Goal: Ask a question: Seek information or help from site administrators or community

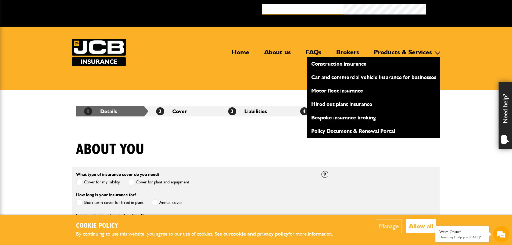
type input "**********"
click at [396, 53] on link "Products & Services" at bounding box center [403, 54] width 66 height 12
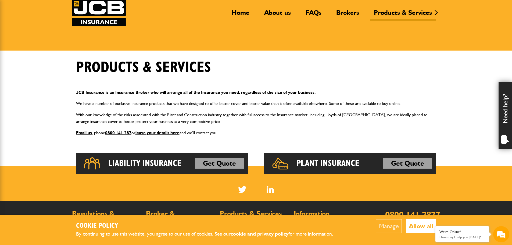
scroll to position [18, 0]
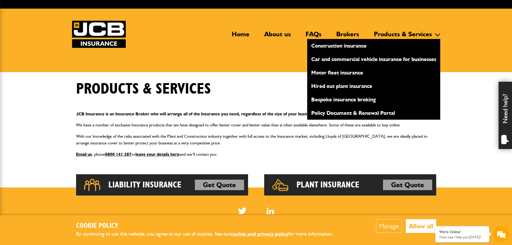
type input "**********"
click at [354, 100] on link "Bespoke insurance broking" at bounding box center [373, 99] width 133 height 9
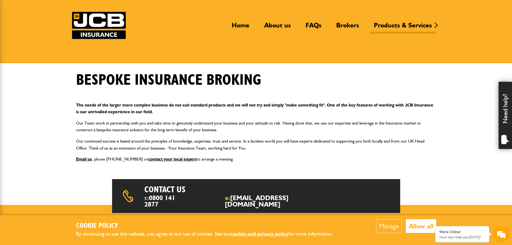
type input "**********"
click at [467, 158] on body "Cookie Policy By continuing to use this website, you agree to our use of cookie…" at bounding box center [256, 171] width 512 height 396
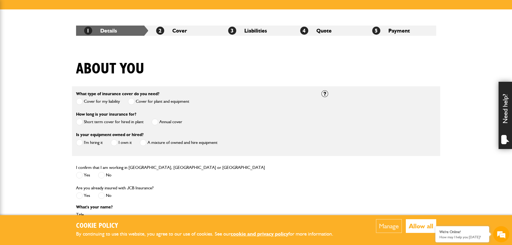
type input "**********"
click at [154, 122] on span at bounding box center [154, 121] width 7 height 7
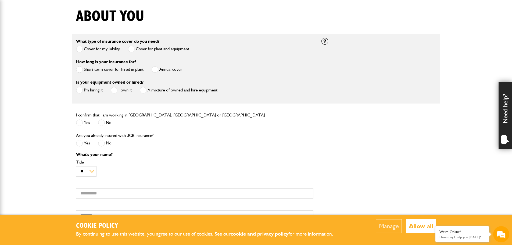
scroll to position [134, 0]
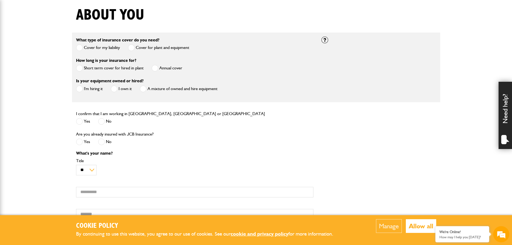
click at [115, 90] on span at bounding box center [114, 88] width 7 height 7
click at [82, 123] on span at bounding box center [79, 121] width 7 height 7
click at [102, 143] on span at bounding box center [101, 141] width 7 height 7
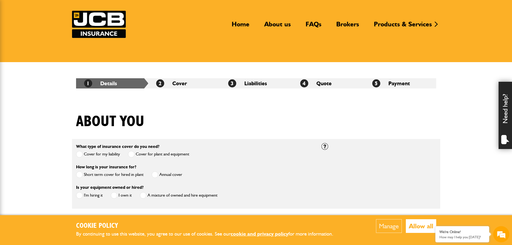
scroll to position [0, 0]
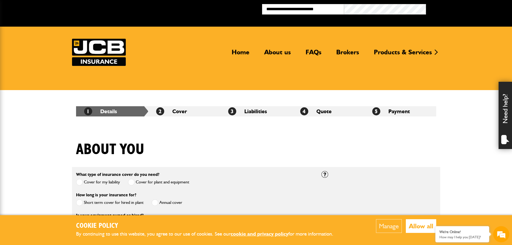
click at [428, 229] on button "Allow all" at bounding box center [421, 226] width 30 height 14
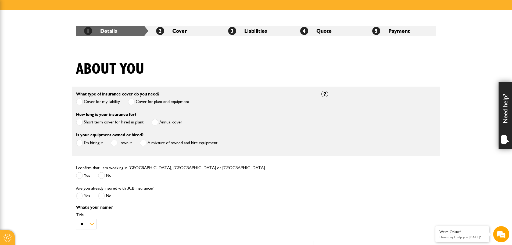
scroll to position [81, 0]
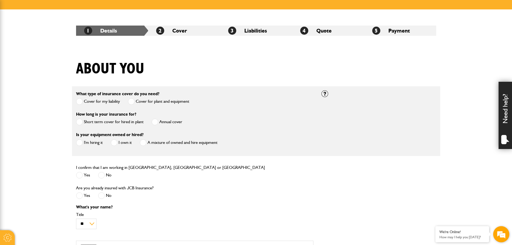
click at [502, 234] on em at bounding box center [501, 234] width 15 height 15
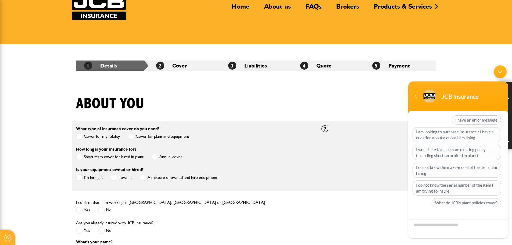
scroll to position [0, 0]
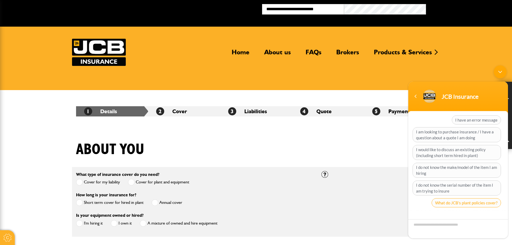
click at [471, 201] on span "What do JCB's plant policies cover?" at bounding box center [465, 202] width 69 height 9
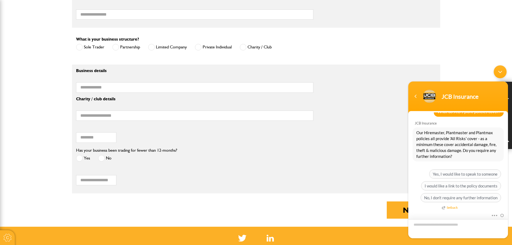
scroll to position [457, 0]
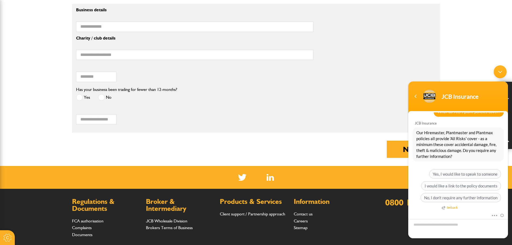
click at [499, 71] on div "Minimize live chat window" at bounding box center [499, 71] width 13 height 13
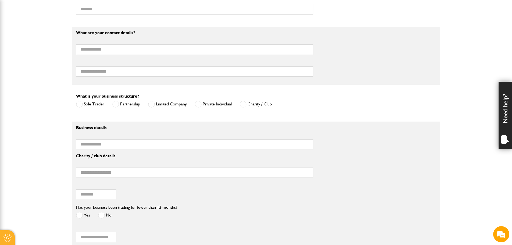
scroll to position [322, 0]
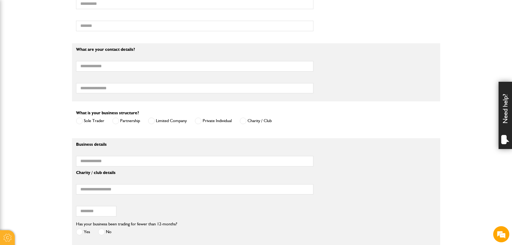
click at [504, 104] on div "Need help?" at bounding box center [504, 115] width 13 height 67
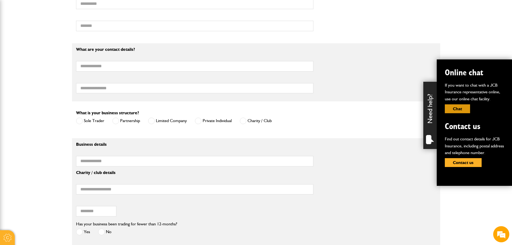
click at [457, 110] on button "Chat" at bounding box center [457, 108] width 25 height 9
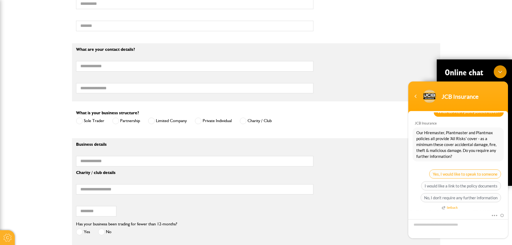
click at [471, 175] on span "Yes, I would like to speak to someone" at bounding box center [465, 173] width 72 height 9
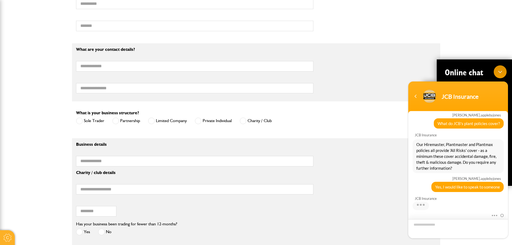
scroll to position [58, 0]
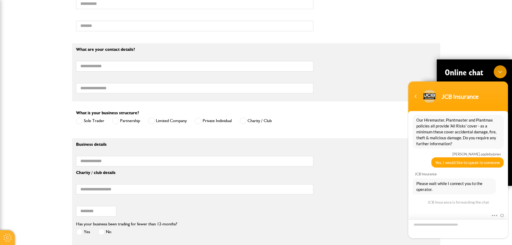
click at [419, 223] on textarea "Type your message and hit 'Enter'" at bounding box center [458, 228] width 100 height 19
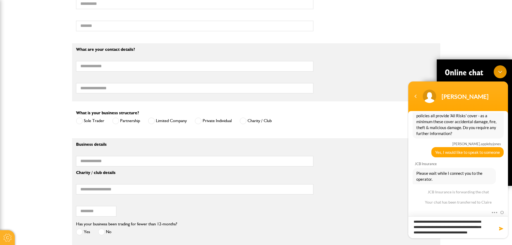
scroll to position [0, 0]
type textarea "**********"
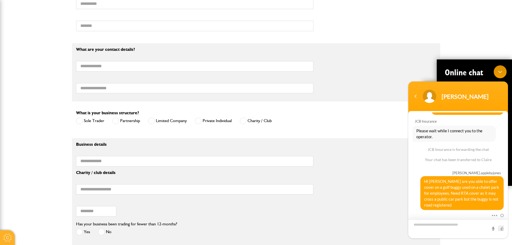
scroll to position [135, 0]
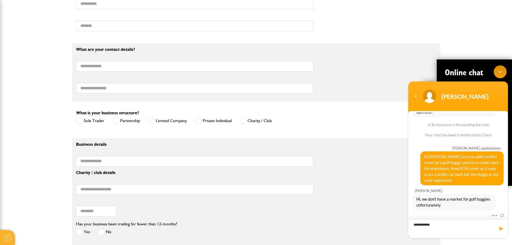
type textarea "**********"
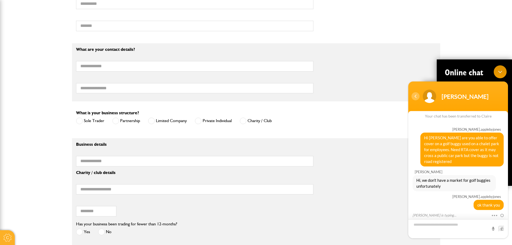
click at [418, 95] on div "Navigation go back" at bounding box center [415, 96] width 8 height 8
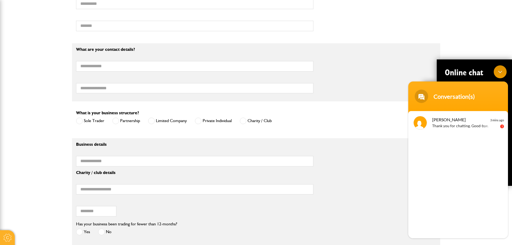
drag, startPoint x: 903, startPoint y: 134, endPoint x: 497, endPoint y: 71, distance: 410.9
click at [496, 72] on div "Minimize live chat window" at bounding box center [499, 71] width 13 height 13
